Goal: Task Accomplishment & Management: Manage account settings

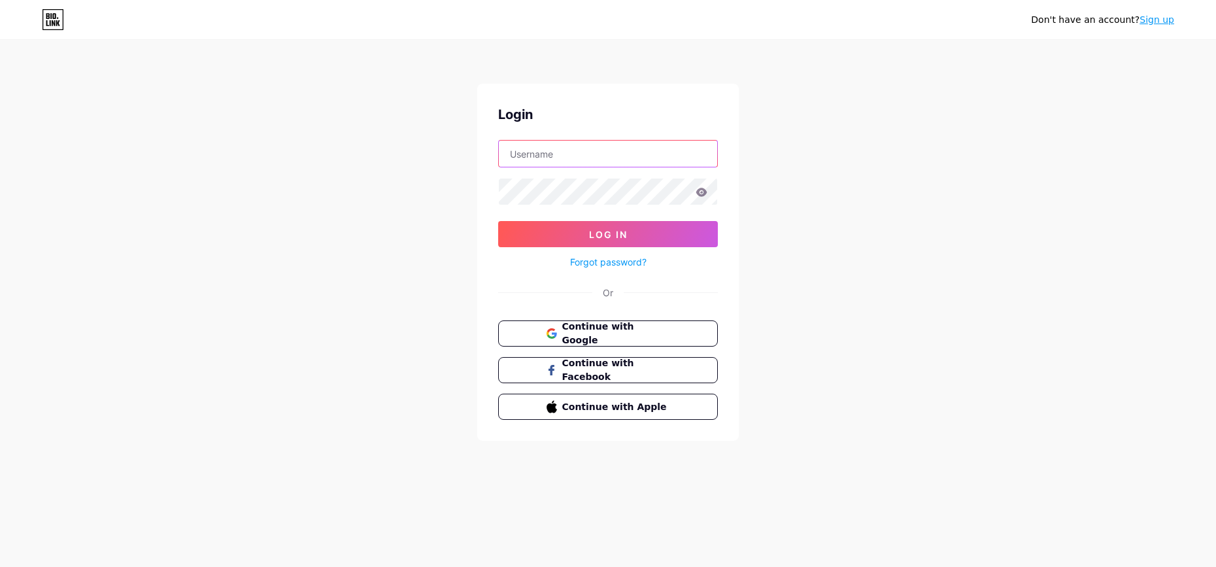
click at [549, 150] on input "text" at bounding box center [608, 154] width 218 height 26
type input "cclozano"
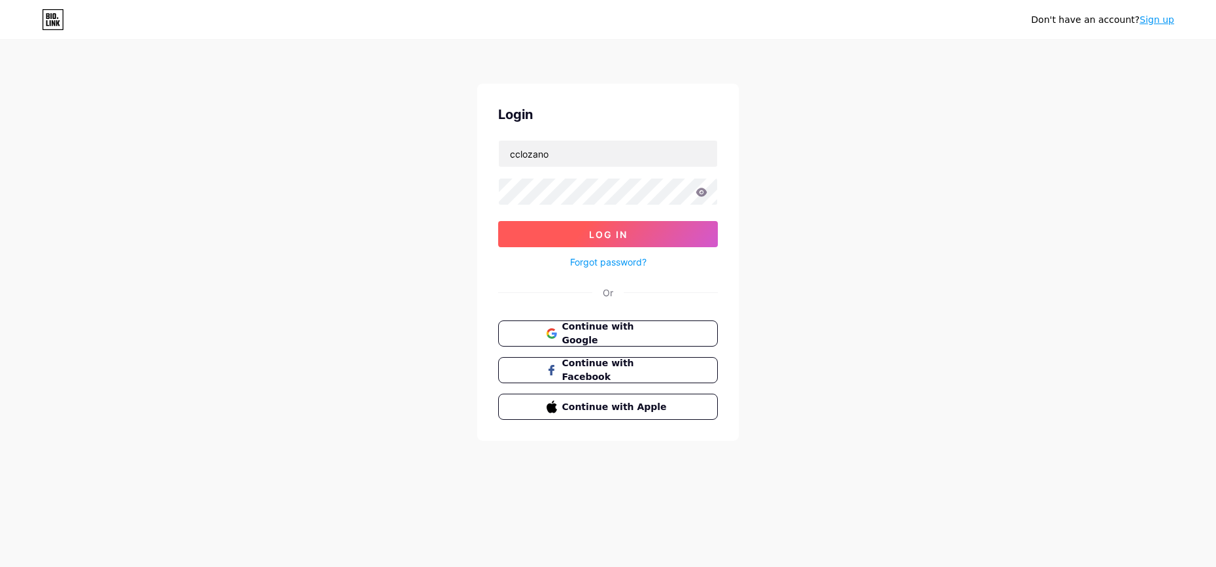
click at [536, 232] on button "Log In" at bounding box center [608, 234] width 220 height 26
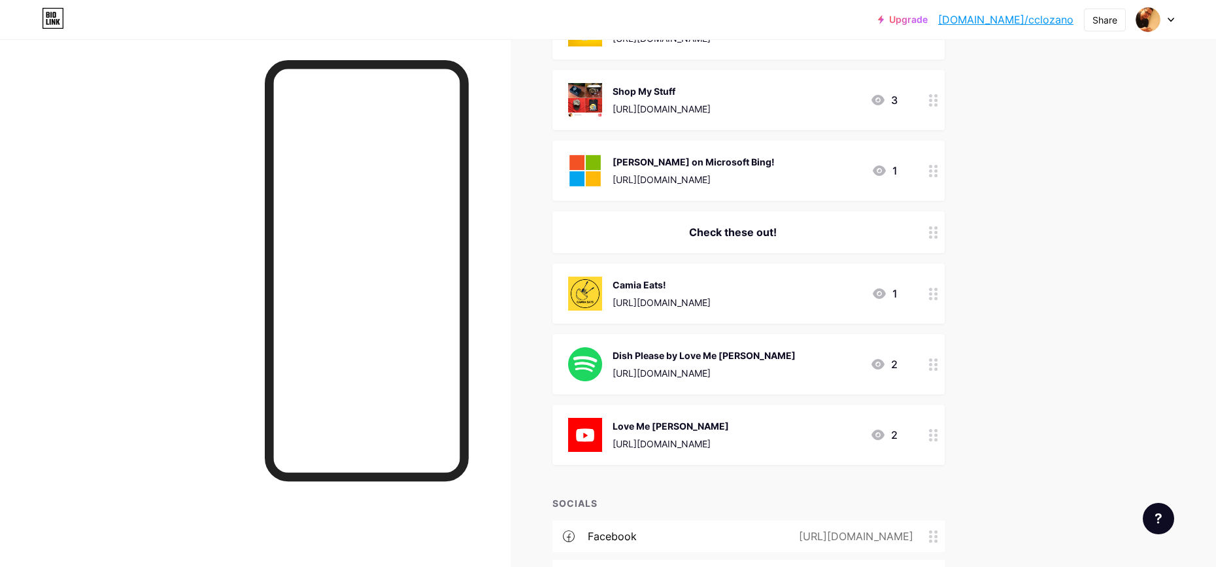
scroll to position [770, 0]
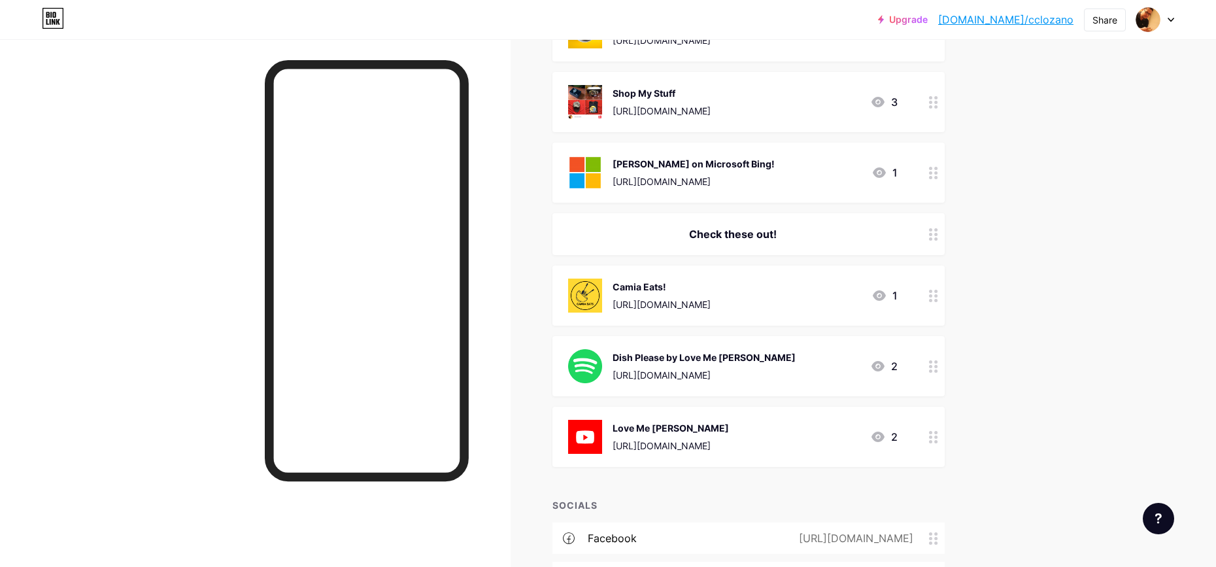
click at [936, 176] on circle at bounding box center [935, 177] width 3 height 3
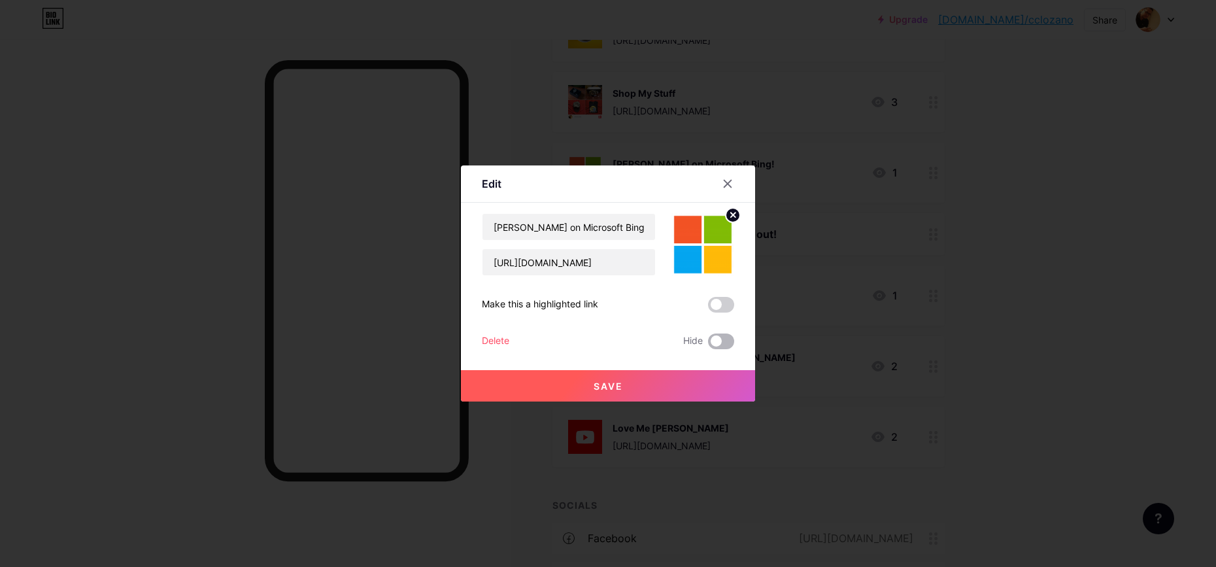
click at [727, 345] on span at bounding box center [721, 342] width 26 height 16
click at [708, 345] on input "checkbox" at bounding box center [708, 345] width 0 height 0
click at [674, 379] on button "Save" at bounding box center [608, 385] width 294 height 31
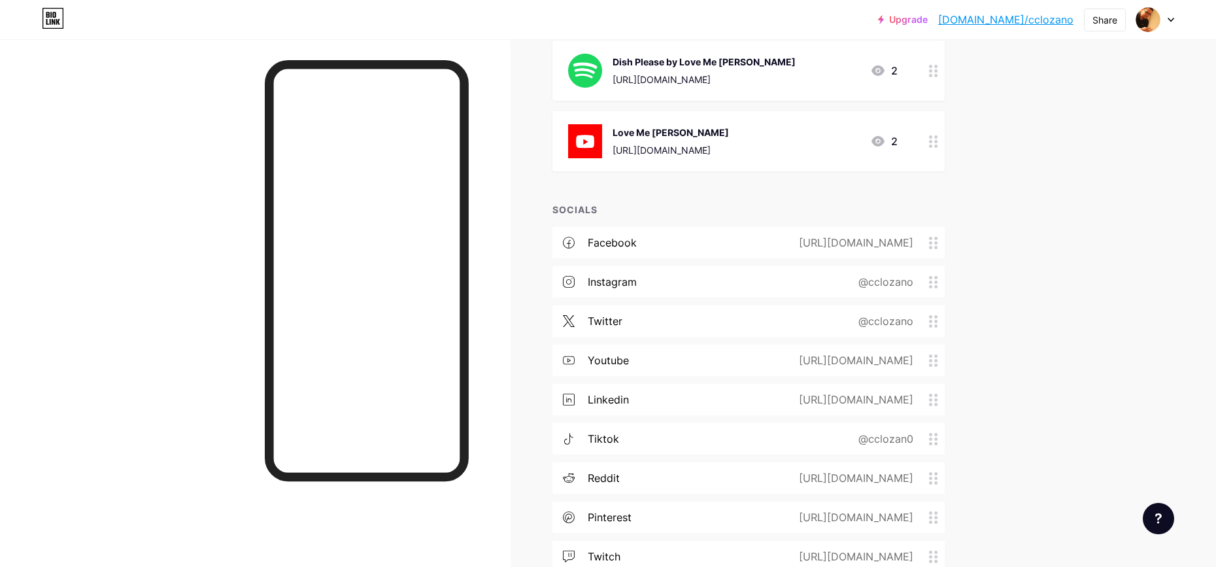
scroll to position [1067, 0]
click at [1029, 22] on link "[DOMAIN_NAME]/cclozano" at bounding box center [1005, 20] width 135 height 16
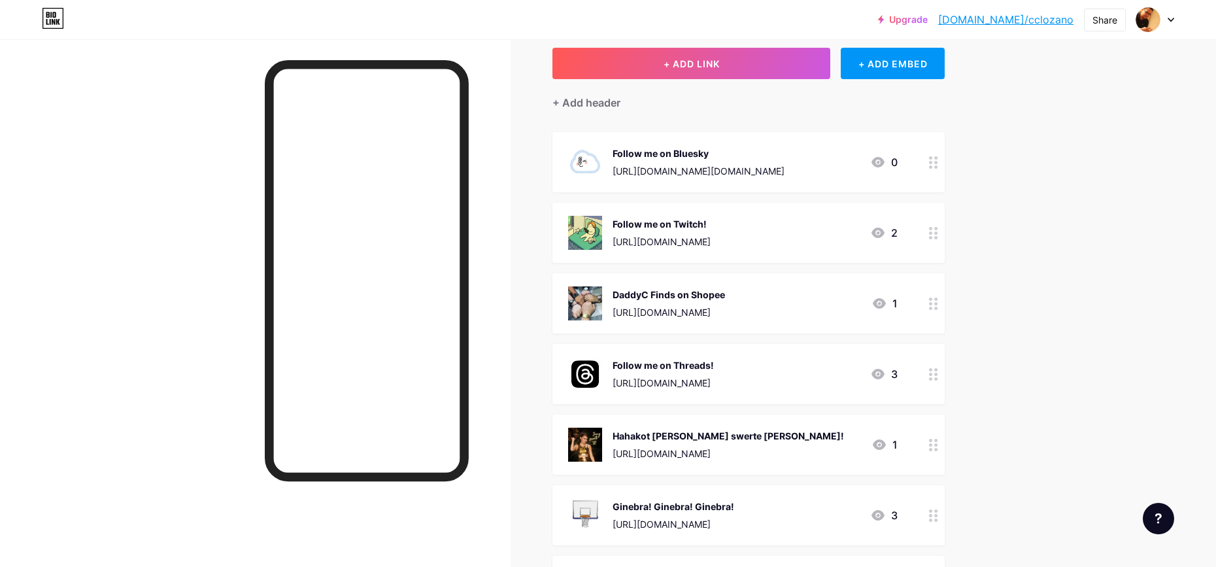
scroll to position [0, 0]
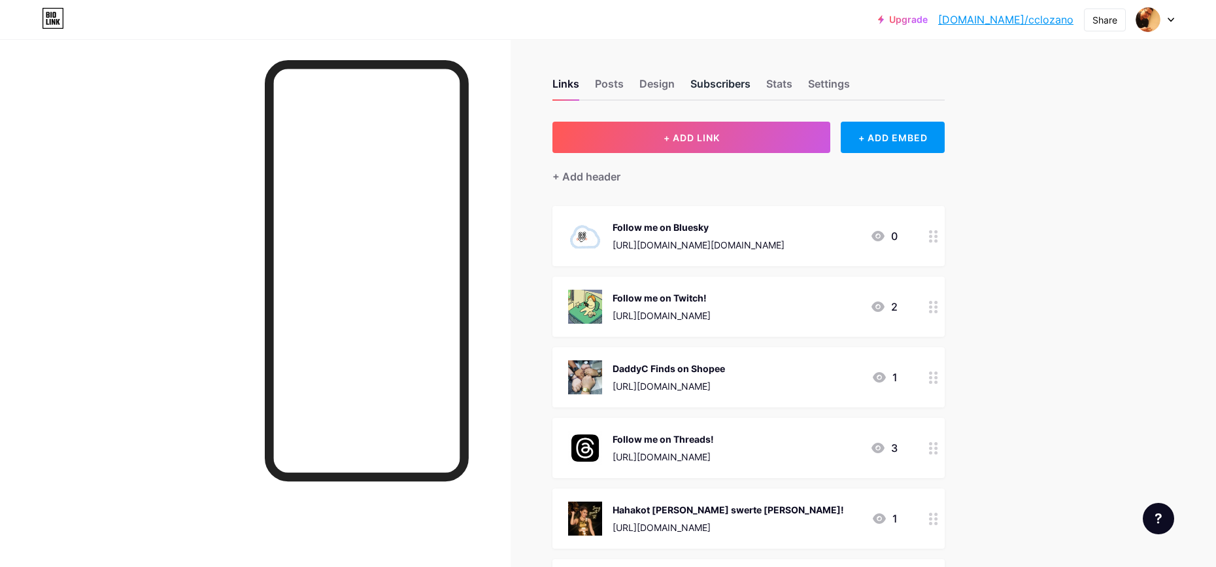
click at [721, 87] on div "Subscribers" at bounding box center [721, 88] width 60 height 24
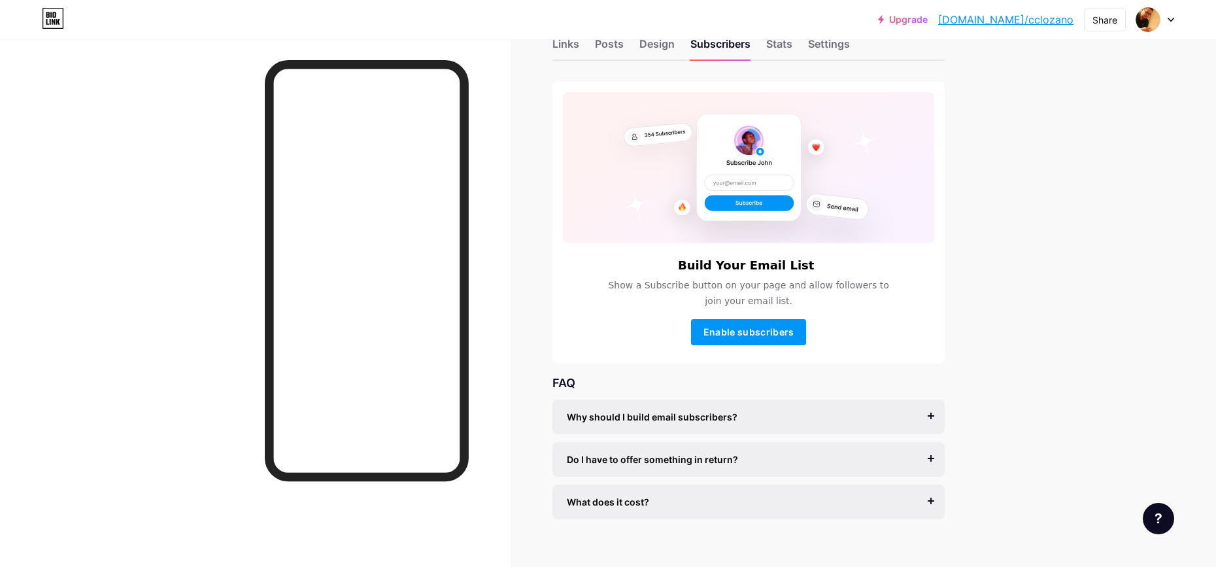
scroll to position [58, 0]
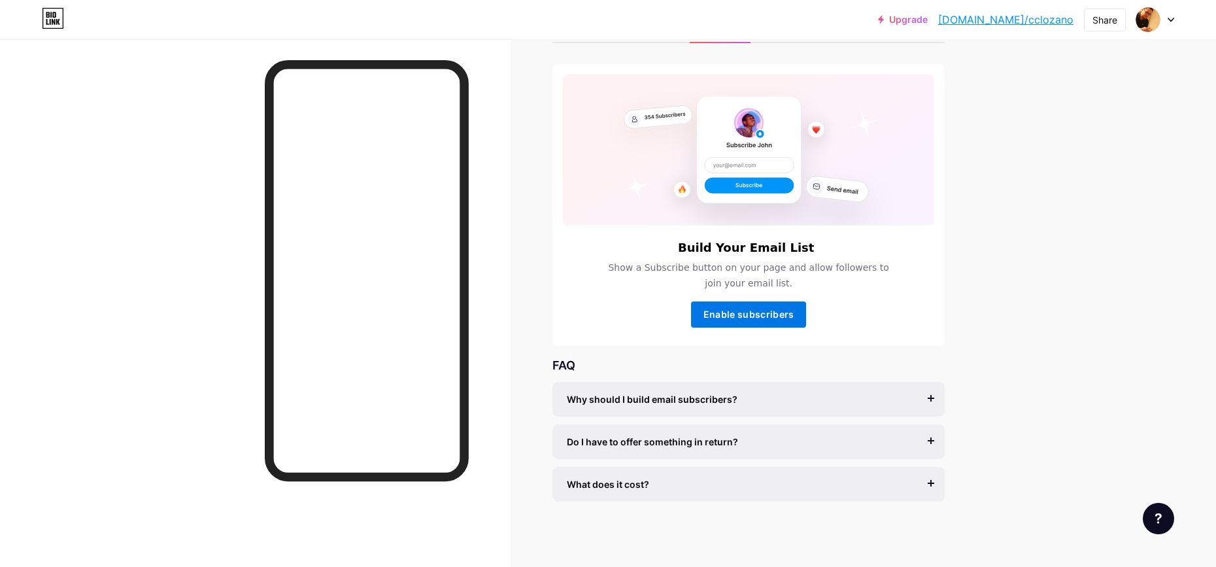
click at [794, 318] on button "Enable subscribers" at bounding box center [748, 314] width 115 height 26
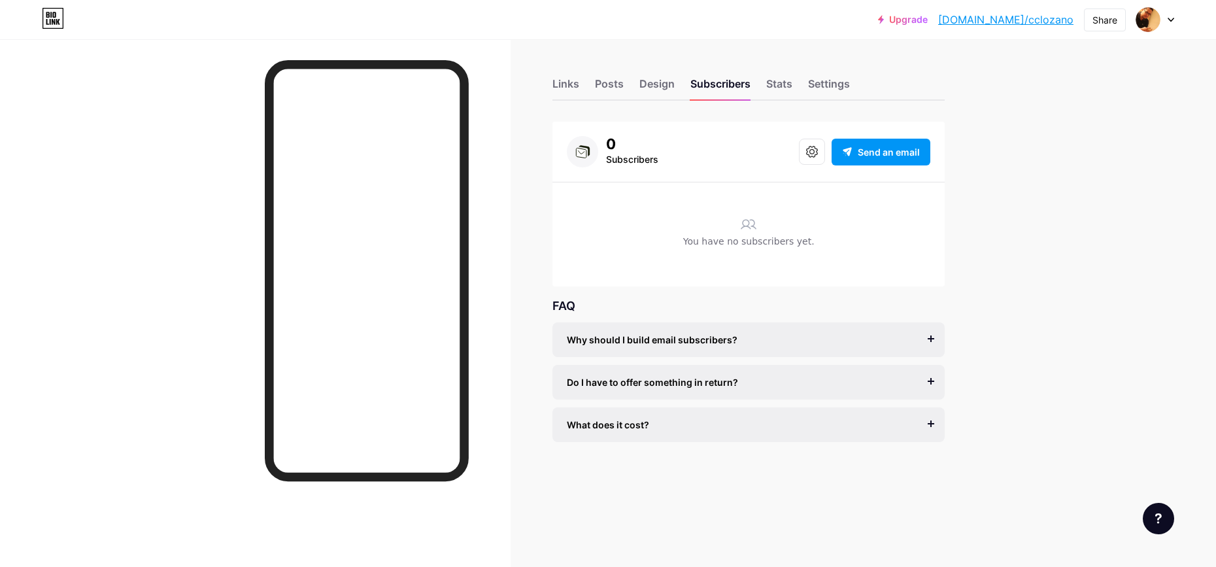
click at [1009, 20] on link "[DOMAIN_NAME]/cclozano" at bounding box center [1005, 20] width 135 height 16
click at [927, 339] on div "Why should I build email subscribers?" at bounding box center [749, 340] width 364 height 14
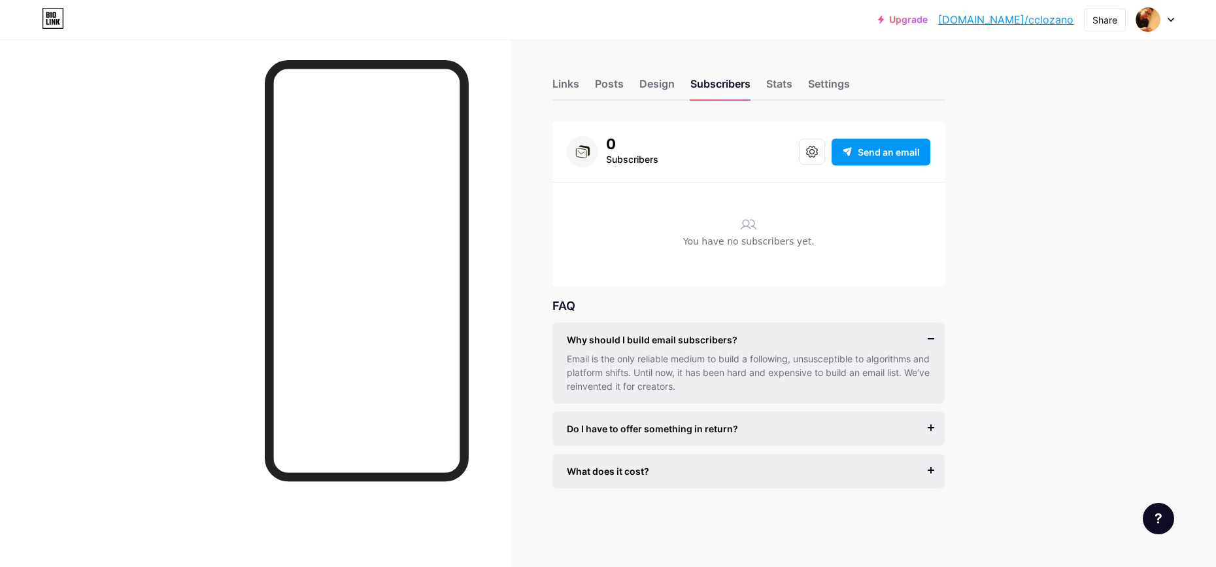
click at [927, 339] on div "Why should I build email subscribers?" at bounding box center [749, 340] width 364 height 14
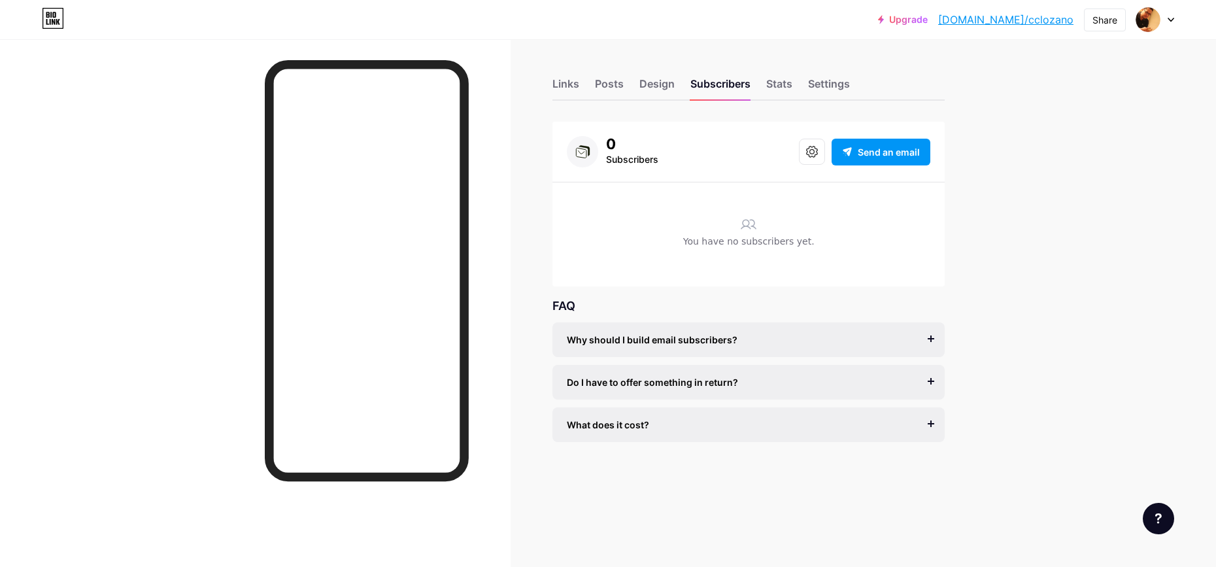
click at [927, 339] on div "Why should I build email subscribers?" at bounding box center [749, 340] width 364 height 14
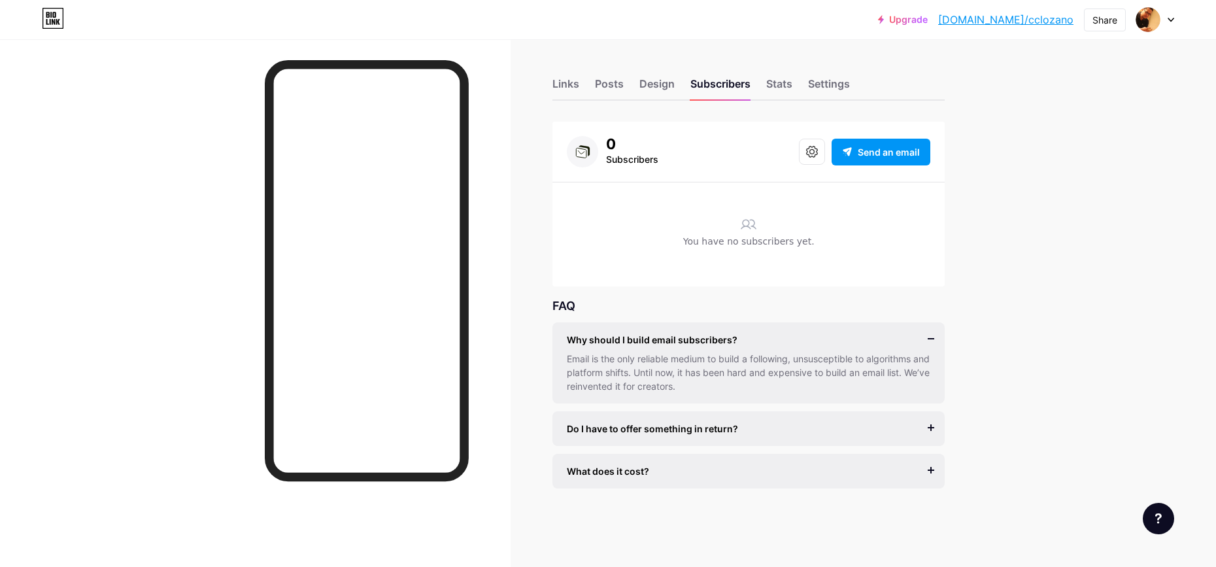
click at [927, 339] on div "Why should I build email subscribers?" at bounding box center [749, 340] width 364 height 14
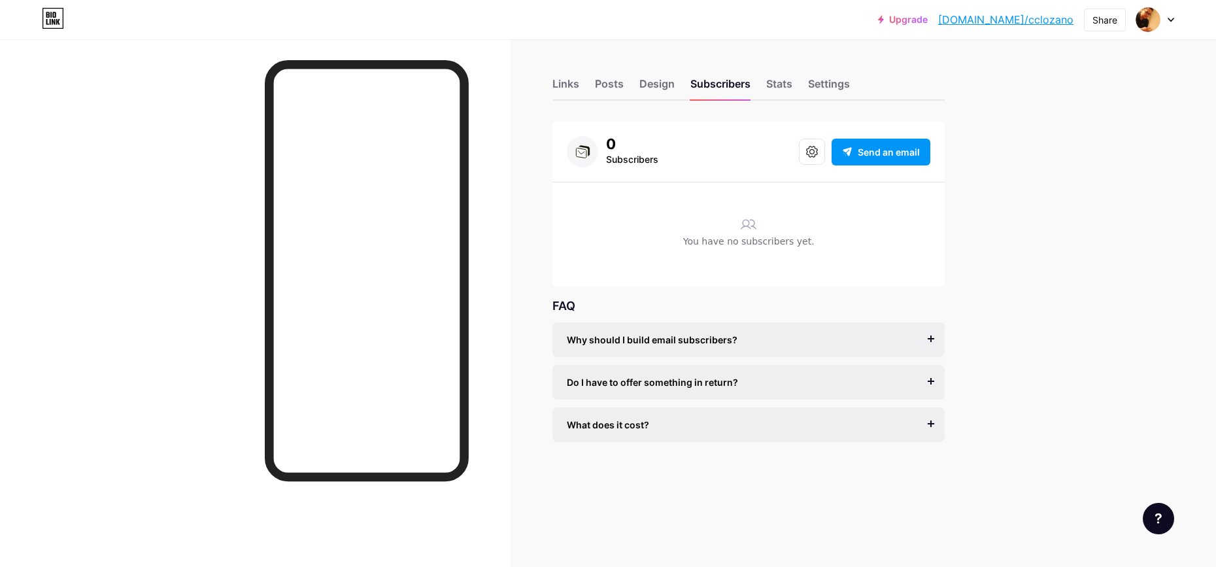
click at [927, 377] on div "Do I have to offer something in return?" at bounding box center [749, 382] width 364 height 14
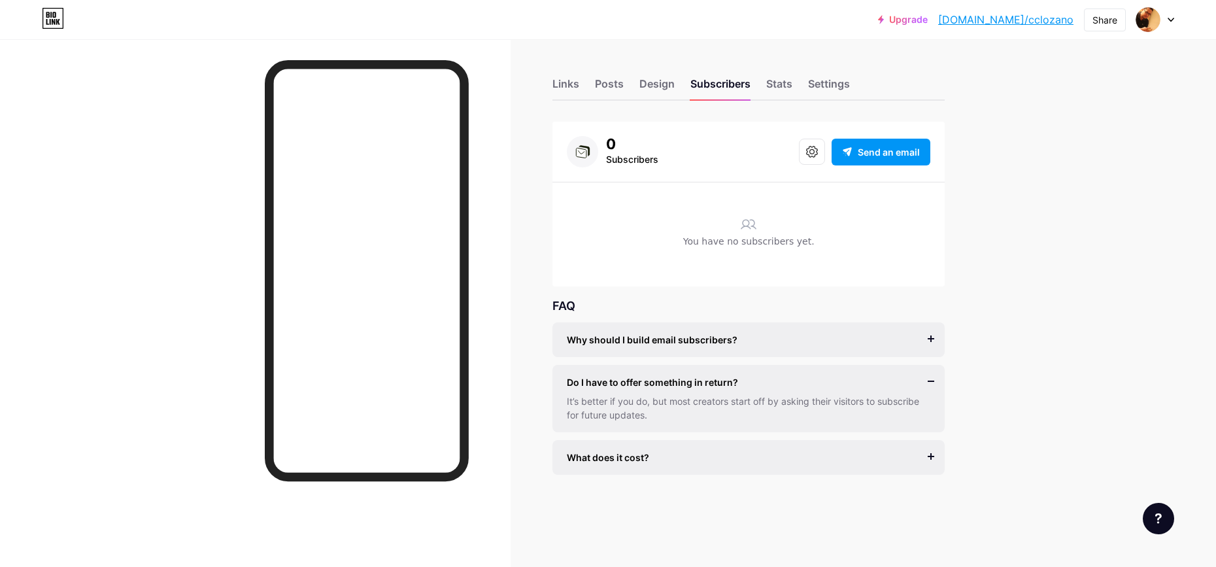
click at [927, 377] on div "Do I have to offer something in return?" at bounding box center [749, 382] width 364 height 14
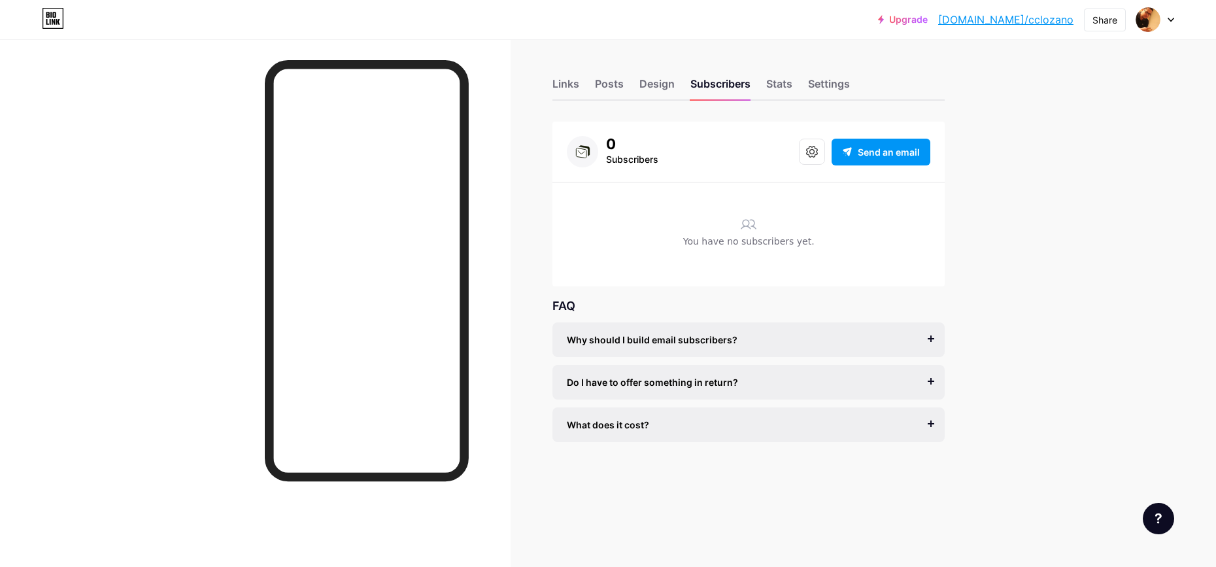
click at [927, 421] on div "What does it cost?" at bounding box center [749, 425] width 364 height 14
click at [815, 150] on icon at bounding box center [812, 152] width 12 height 12
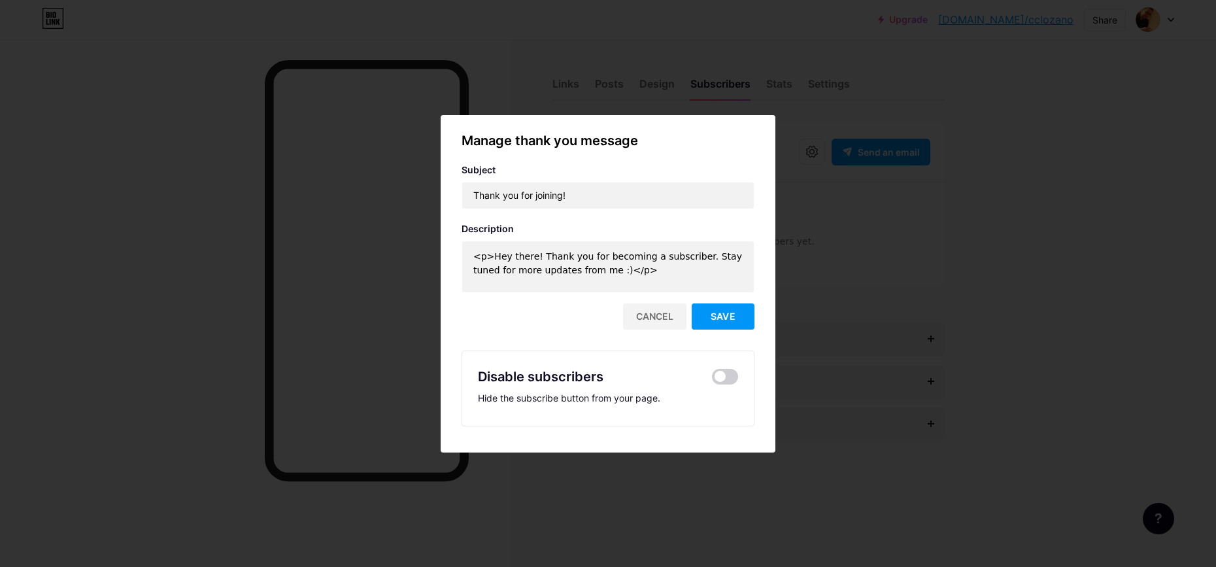
click at [663, 326] on div "Cancel" at bounding box center [654, 316] width 63 height 26
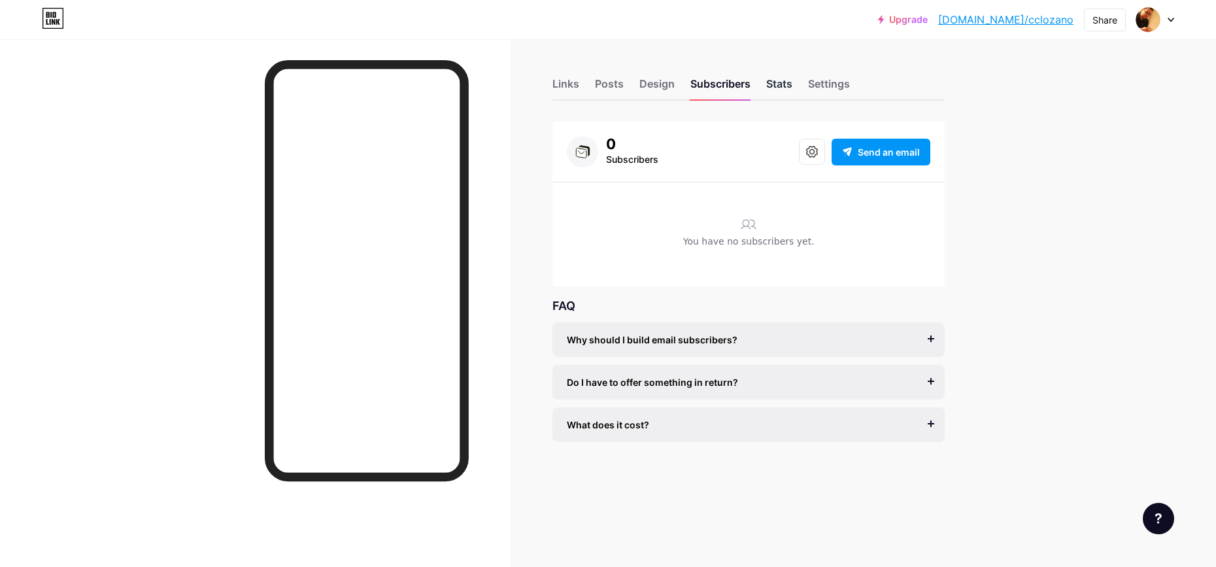
click at [776, 80] on div "Stats" at bounding box center [779, 88] width 26 height 24
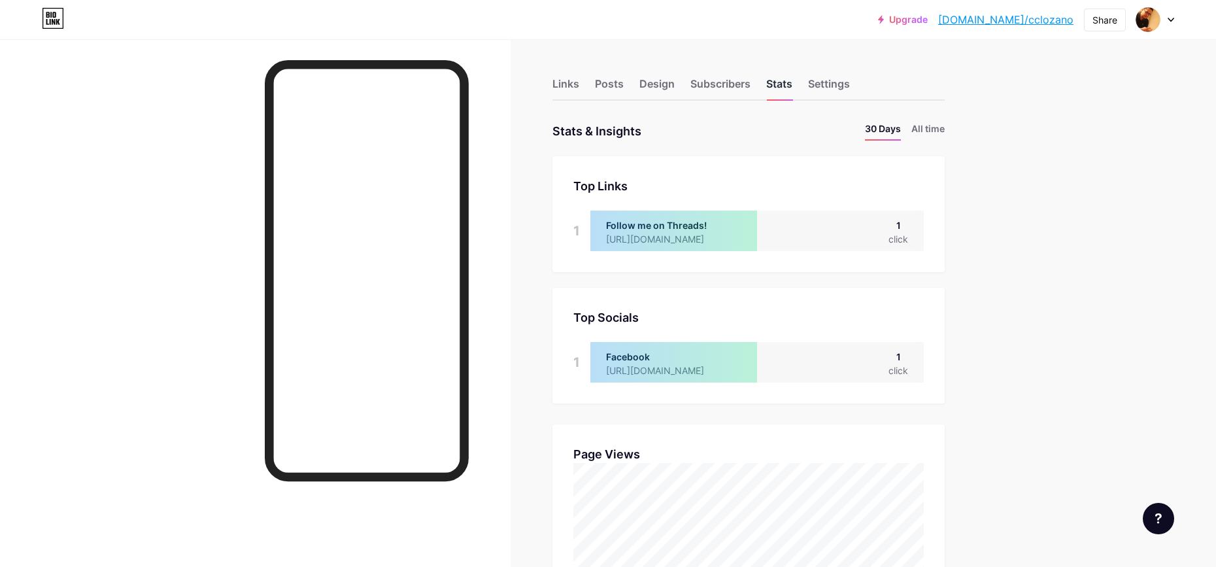
scroll to position [567, 1216]
click at [832, 81] on div "Settings" at bounding box center [829, 88] width 42 height 24
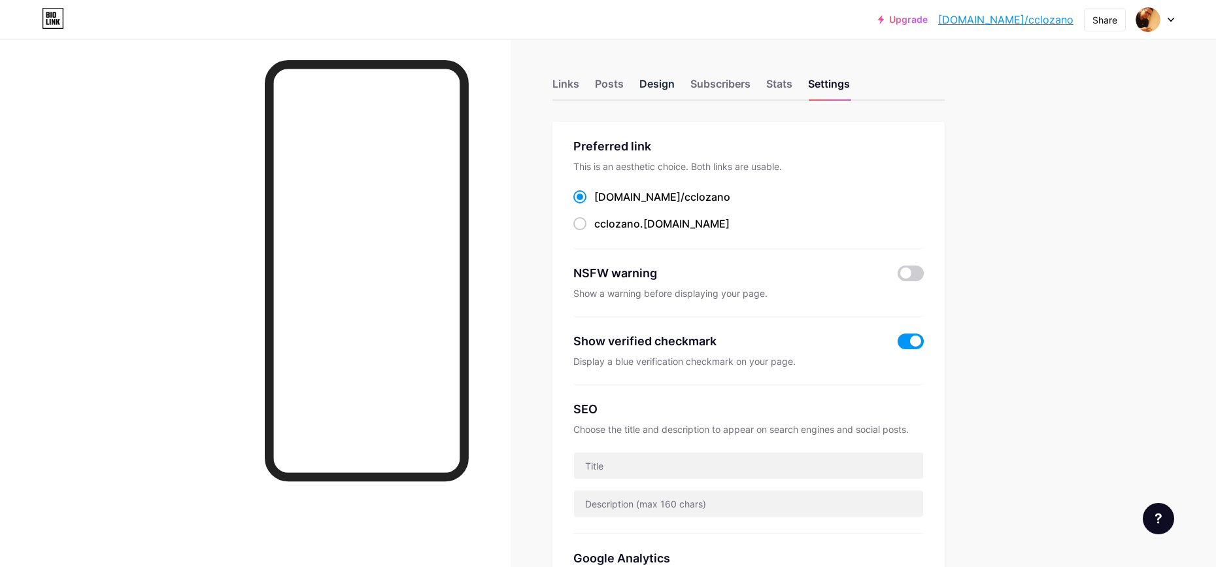
click at [653, 86] on div "Design" at bounding box center [657, 88] width 35 height 24
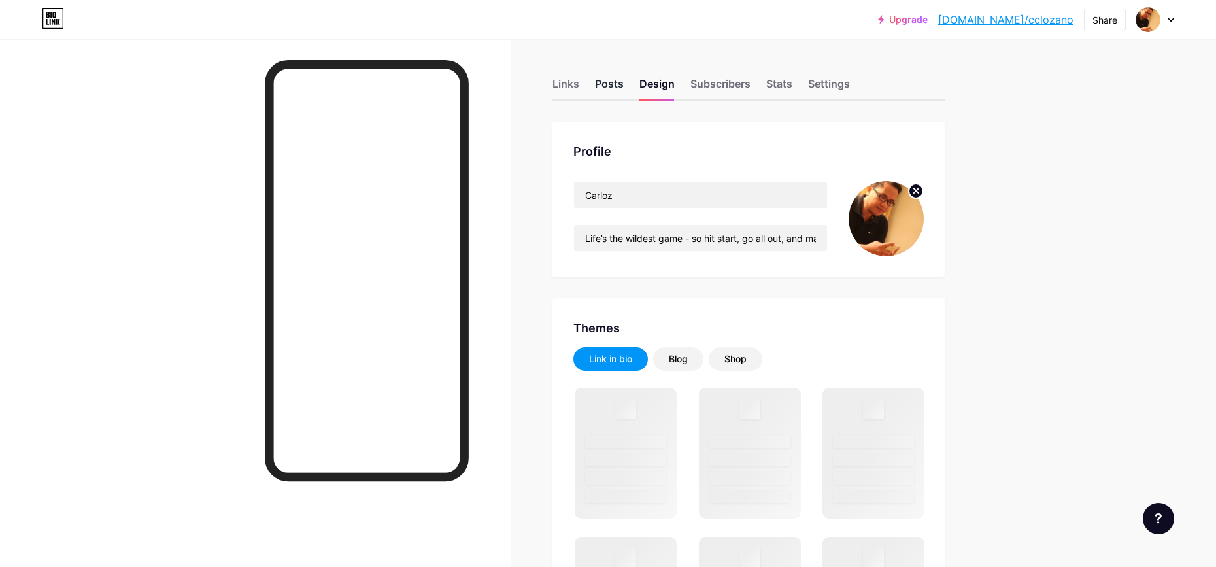
click at [616, 83] on div "Posts" at bounding box center [609, 88] width 29 height 24
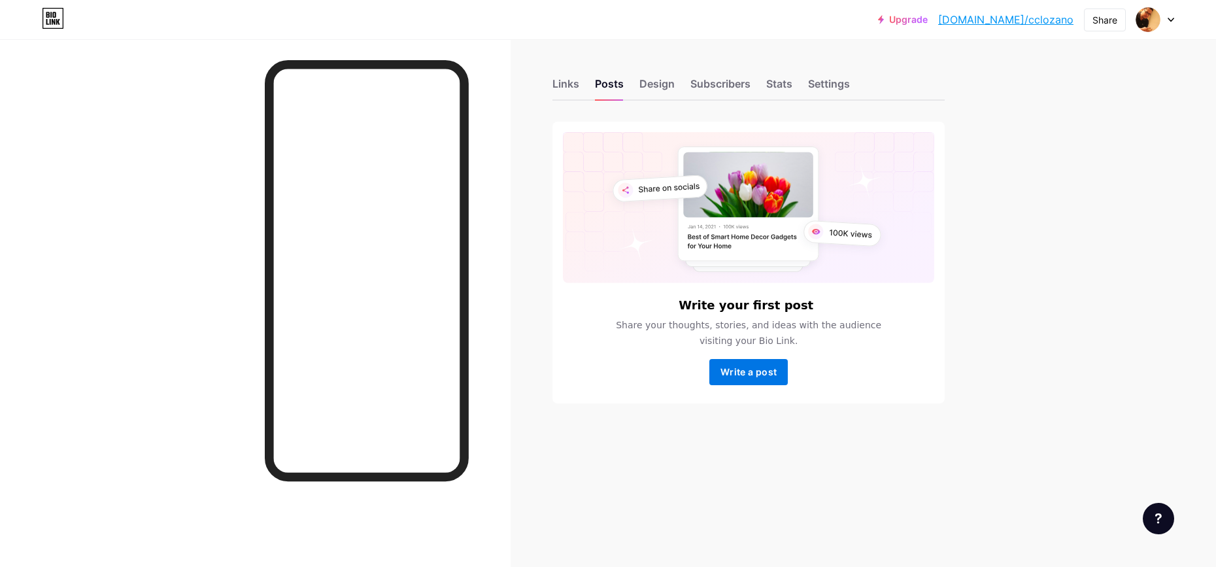
click at [742, 368] on span "Write a post" at bounding box center [749, 371] width 56 height 11
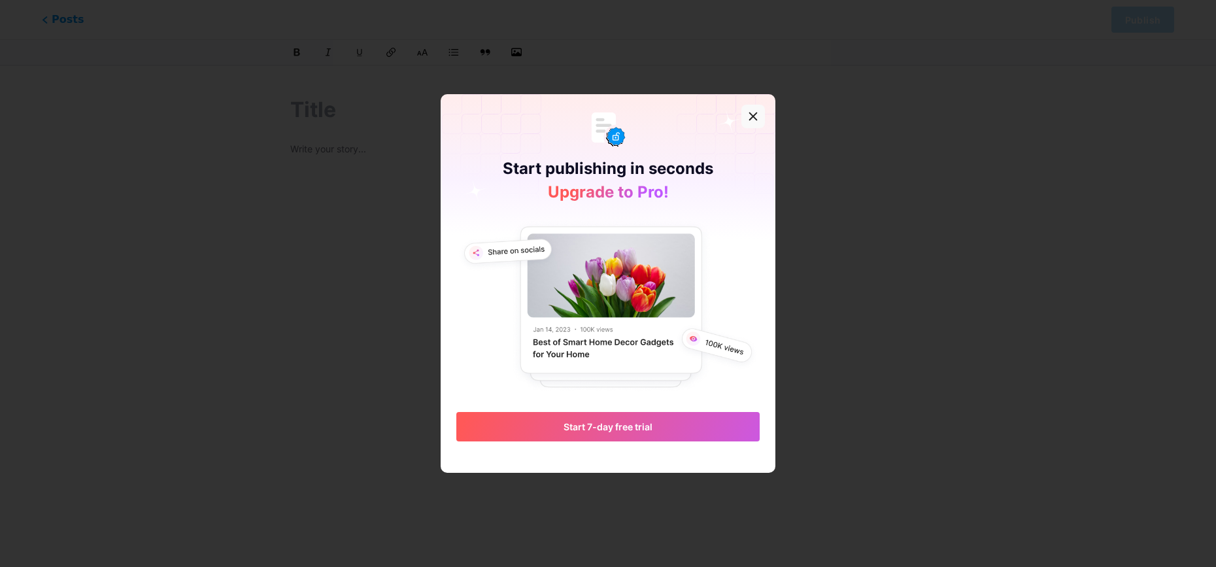
click at [756, 112] on icon at bounding box center [753, 116] width 10 height 10
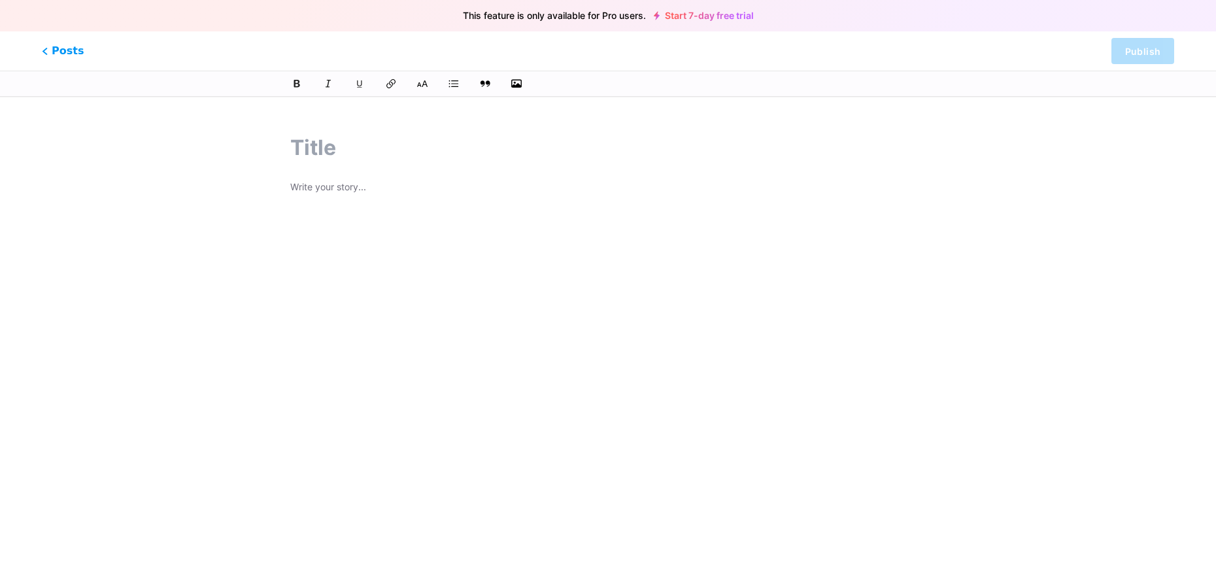
click at [698, 19] on link "Start 7-day free trial" at bounding box center [704, 15] width 100 height 10
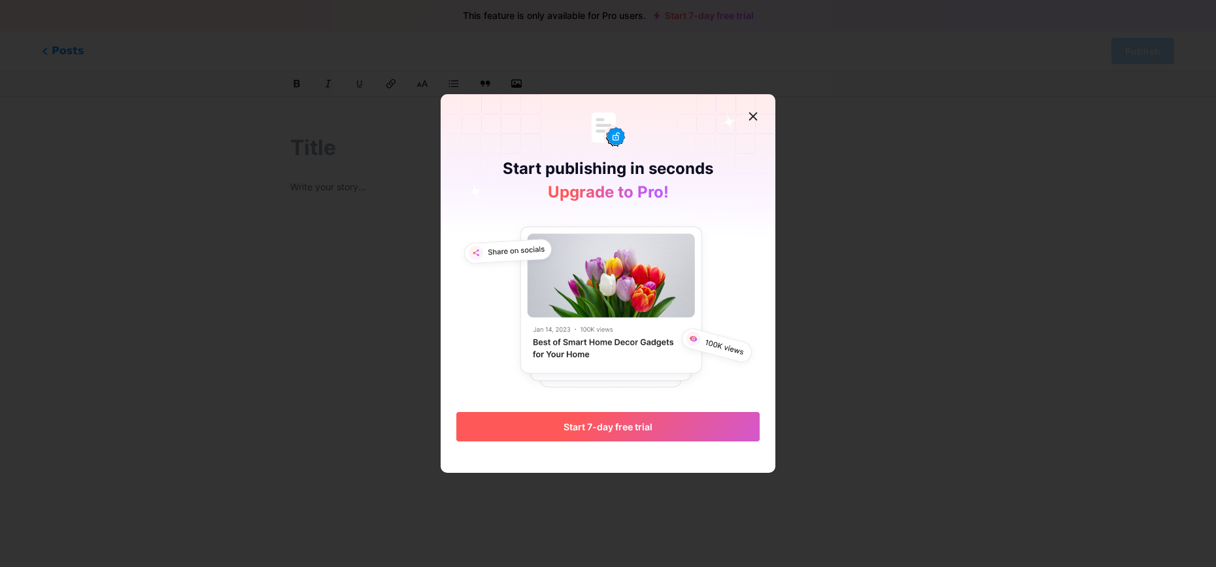
click at [619, 434] on button "Start 7-day free trial" at bounding box center [607, 426] width 303 height 29
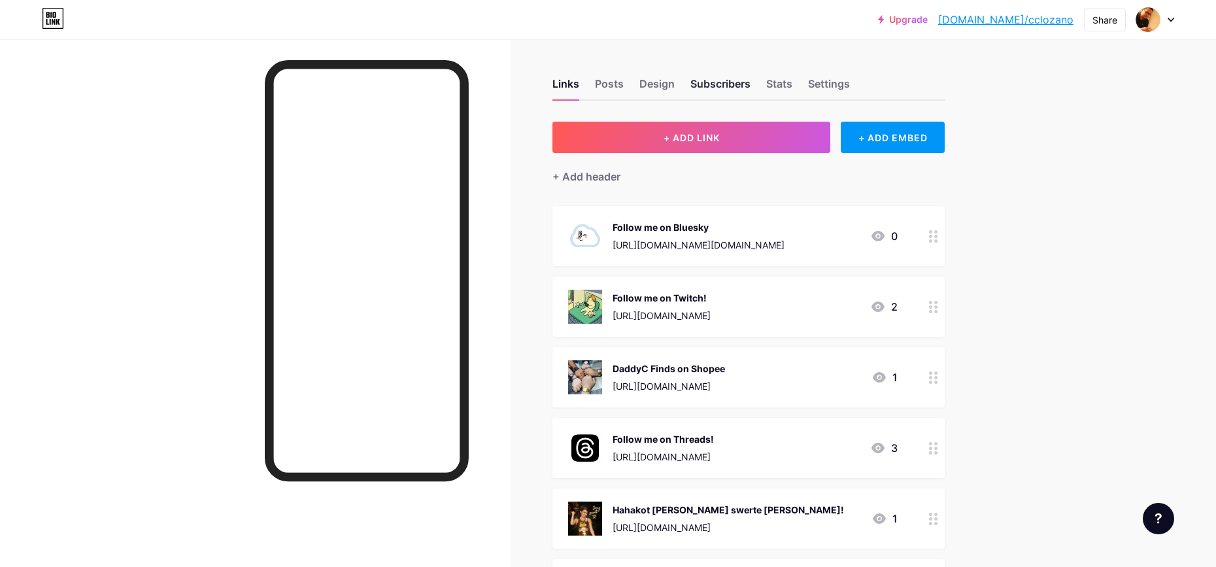
click at [717, 87] on div "Subscribers" at bounding box center [721, 88] width 60 height 24
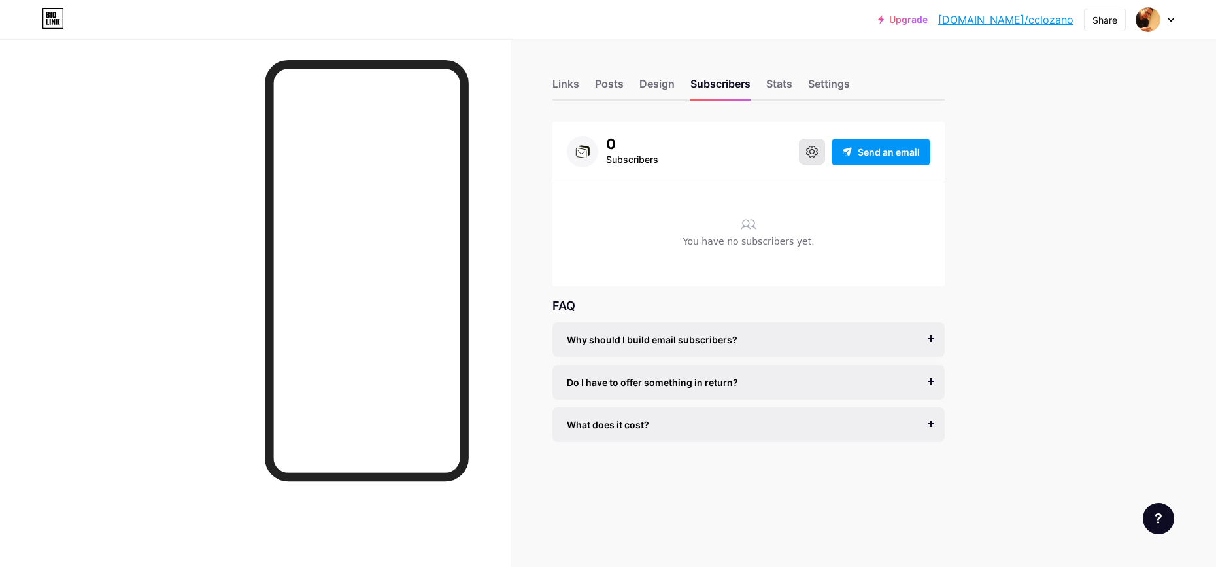
click at [806, 150] on icon at bounding box center [812, 152] width 12 height 12
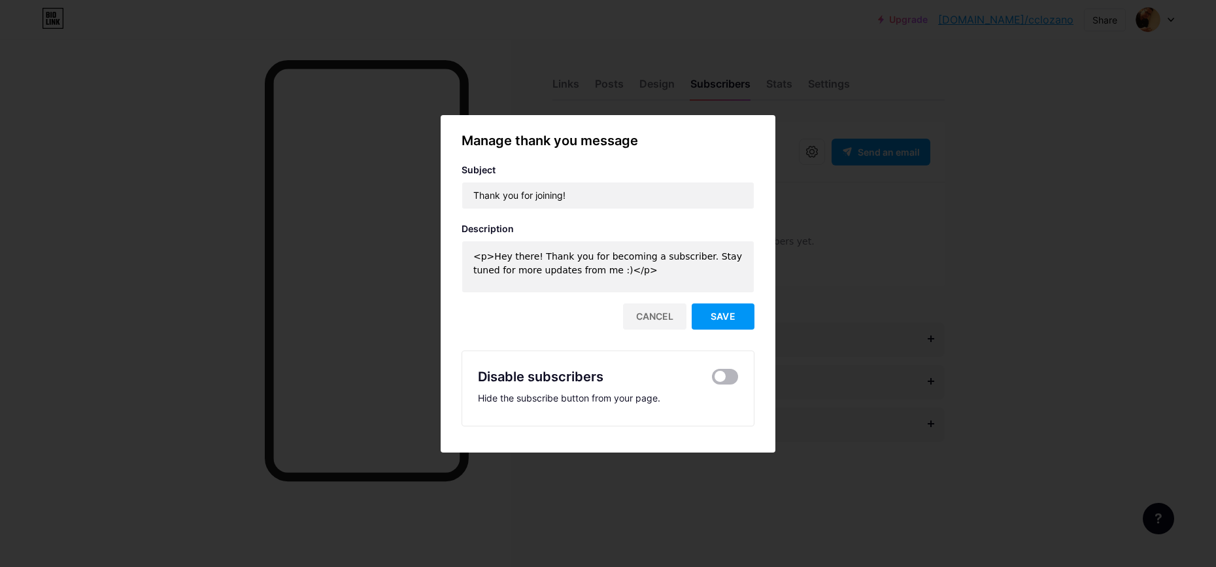
click at [731, 379] on span at bounding box center [725, 377] width 26 height 16
click at [712, 380] on input "checkbox" at bounding box center [712, 380] width 0 height 0
click at [717, 315] on span "Save" at bounding box center [723, 316] width 25 height 11
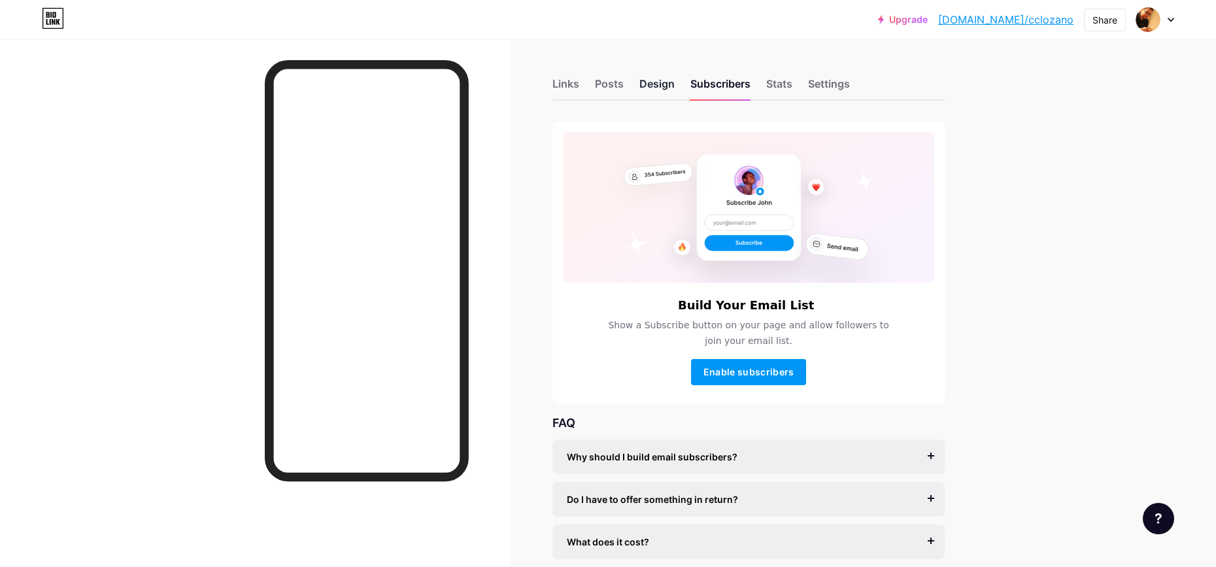
click at [668, 90] on div "Design" at bounding box center [657, 88] width 35 height 24
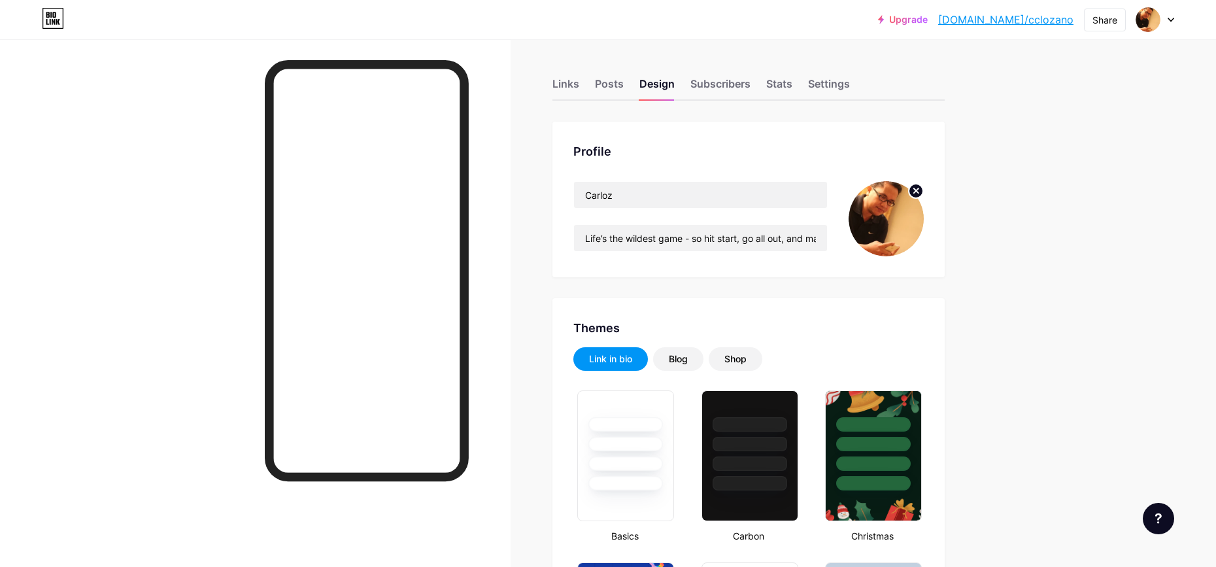
click at [1025, 19] on link "[DOMAIN_NAME]/cclozano" at bounding box center [1005, 20] width 135 height 16
